Goal: Task Accomplishment & Management: Use online tool/utility

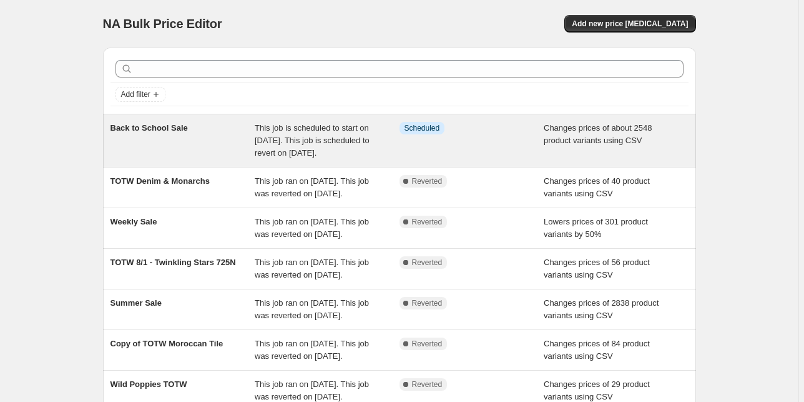
click at [575, 124] on span "Changes prices of about 2548 product variants using CSV" at bounding box center [598, 134] width 108 height 22
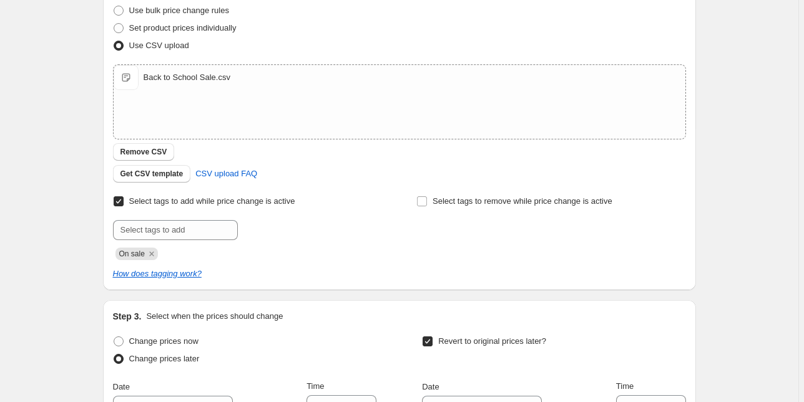
scroll to position [250, 0]
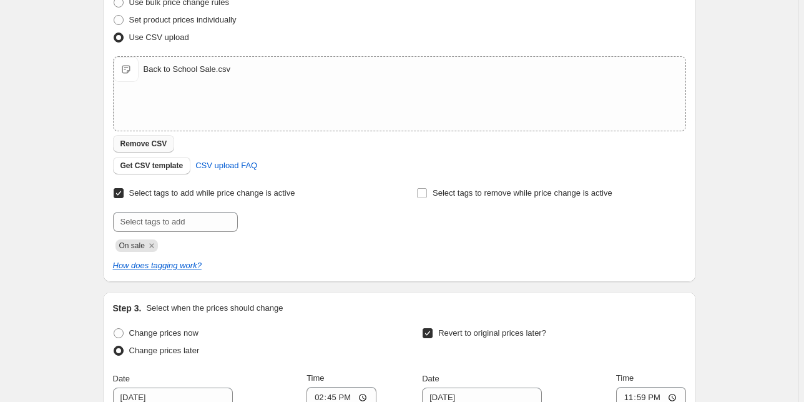
click at [164, 142] on span "Remove CSV" at bounding box center [144, 144] width 47 height 10
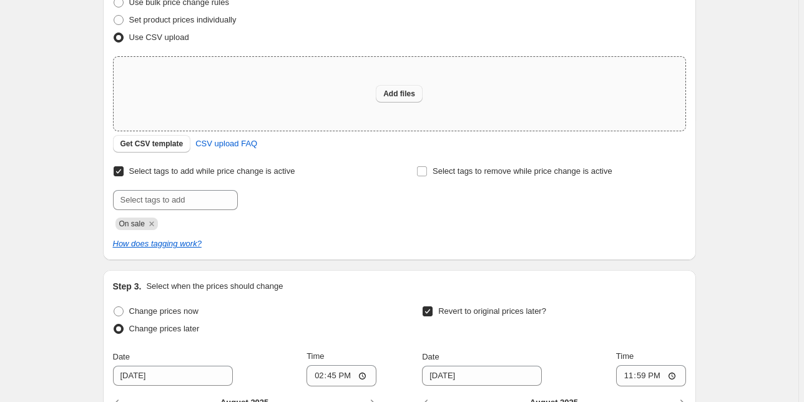
click at [409, 94] on span "Add files" at bounding box center [399, 94] width 32 height 10
type input "C:\fakepath\Back to School Sale.csv"
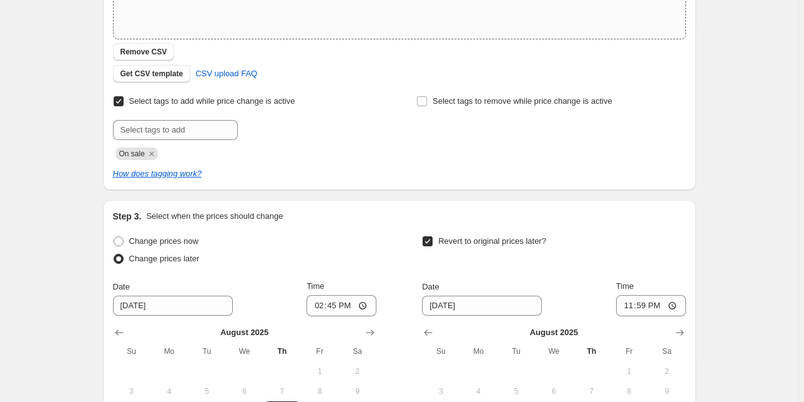
scroll to position [550, 0]
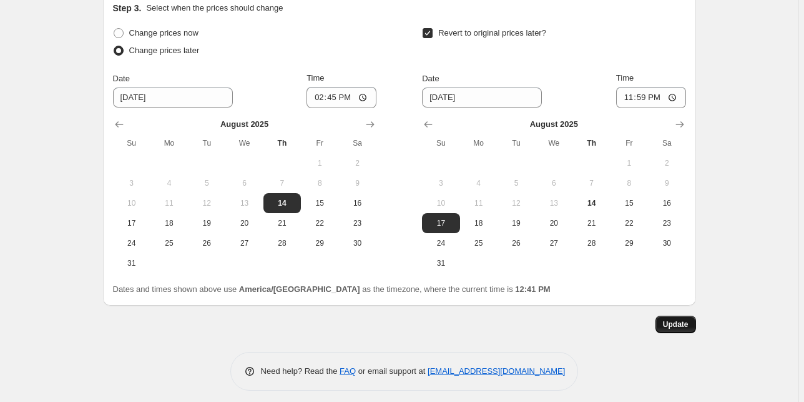
click at [667, 320] on span "Update" at bounding box center [676, 324] width 26 height 10
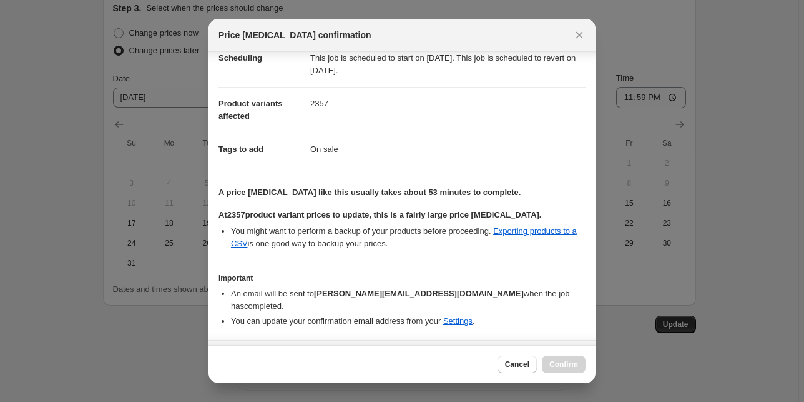
scroll to position [52, 0]
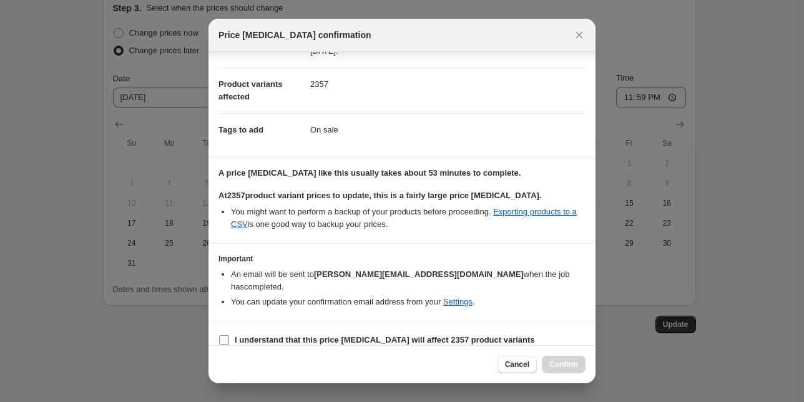
click at [353, 335] on b "I understand that this price [MEDICAL_DATA] will affect 2357 product variants" at bounding box center [385, 339] width 300 height 9
click at [229, 335] on input "I understand that this price [MEDICAL_DATA] will affect 2357 product variants" at bounding box center [224, 340] width 10 height 10
checkbox input "true"
click at [568, 367] on span "Confirm" at bounding box center [564, 364] width 29 height 10
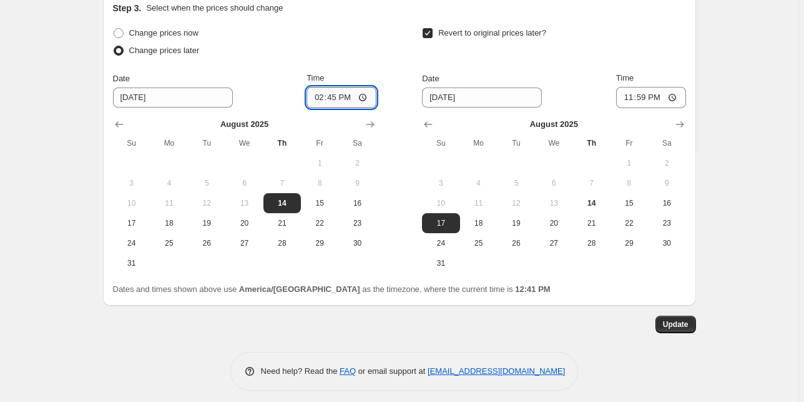
click at [322, 95] on input "14:45" at bounding box center [342, 97] width 70 height 21
type input "16:45"
click at [696, 320] on button "Update" at bounding box center [676, 323] width 41 height 17
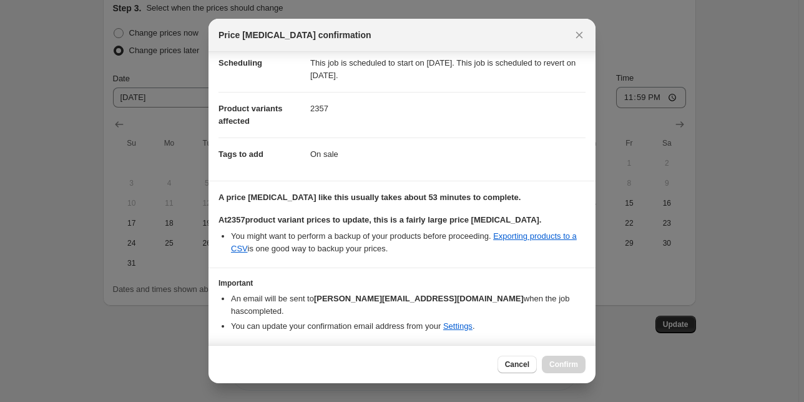
scroll to position [52, 0]
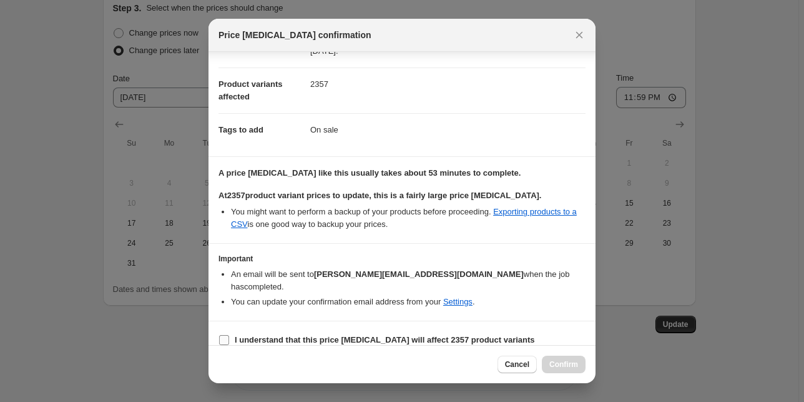
click at [294, 335] on b "I understand that this price [MEDICAL_DATA] will affect 2357 product variants" at bounding box center [385, 339] width 300 height 9
click at [229, 335] on input "I understand that this price [MEDICAL_DATA] will affect 2357 product variants" at bounding box center [224, 340] width 10 height 10
checkbox input "true"
click at [565, 368] on span "Confirm" at bounding box center [564, 364] width 29 height 10
